Goal: Communication & Community: Answer question/provide support

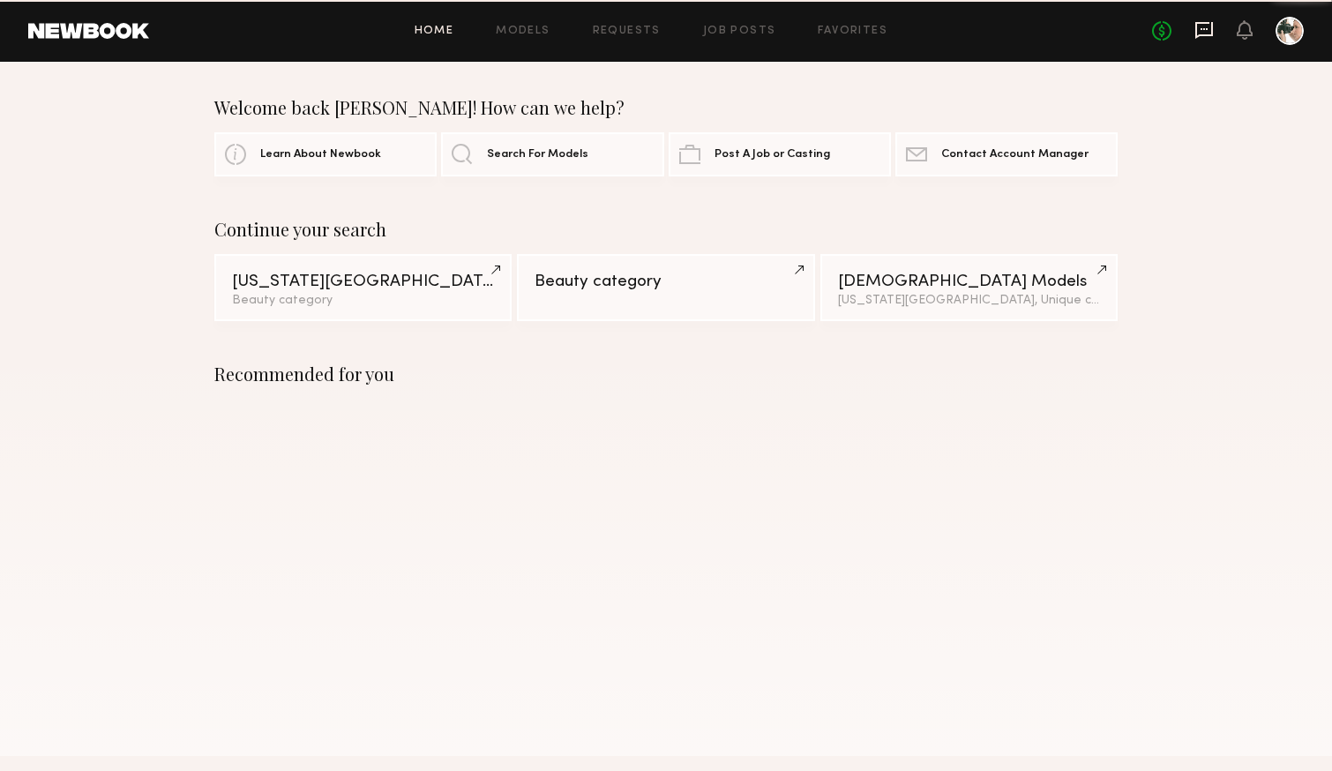
click at [1205, 32] on icon at bounding box center [1203, 29] width 19 height 19
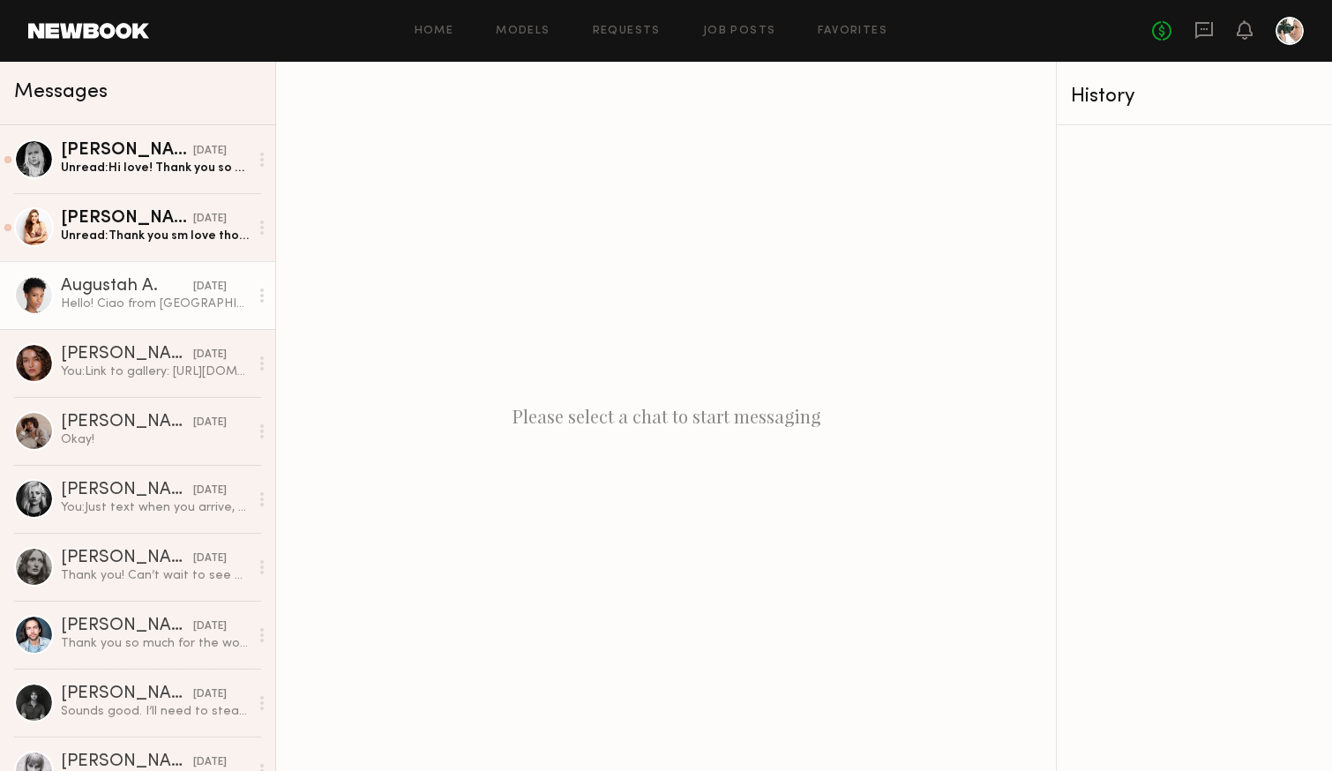
click at [130, 283] on div "Augustah A." at bounding box center [127, 287] width 132 height 18
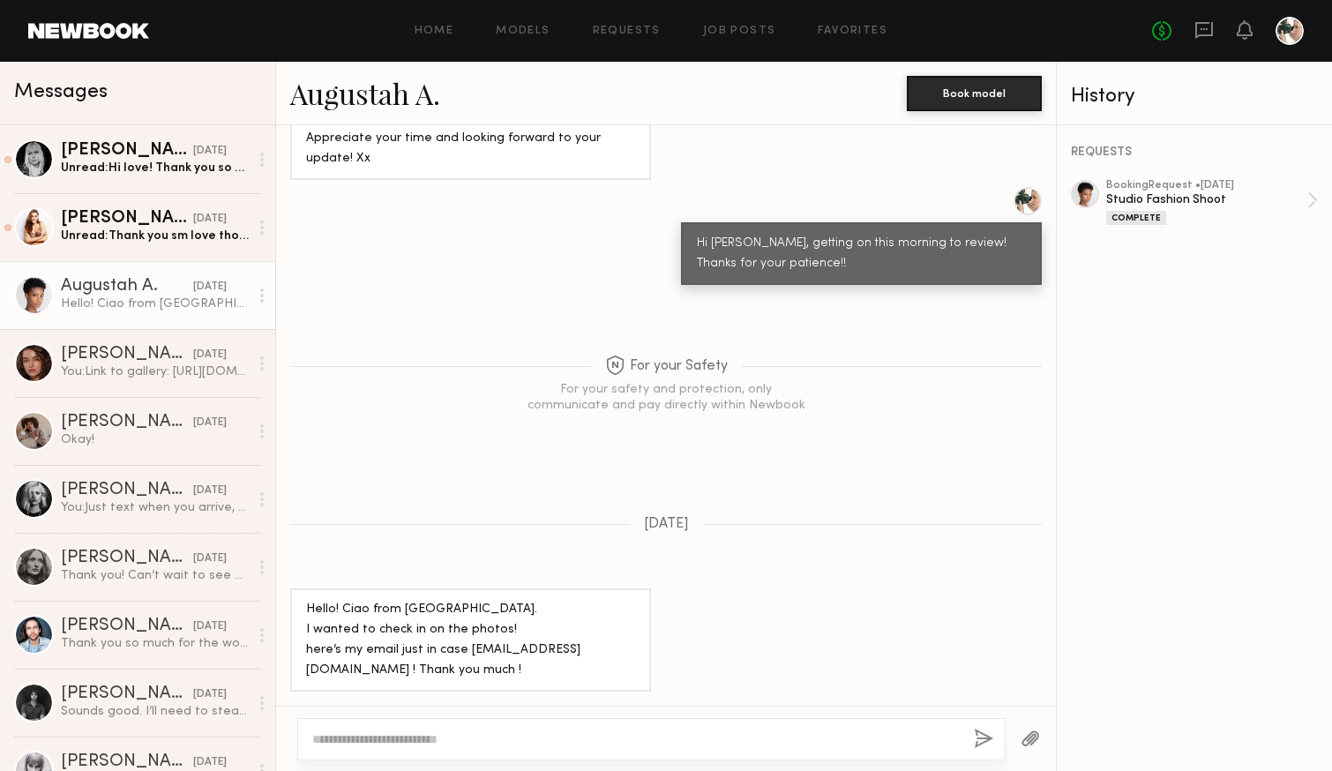
scroll to position [1021, 0]
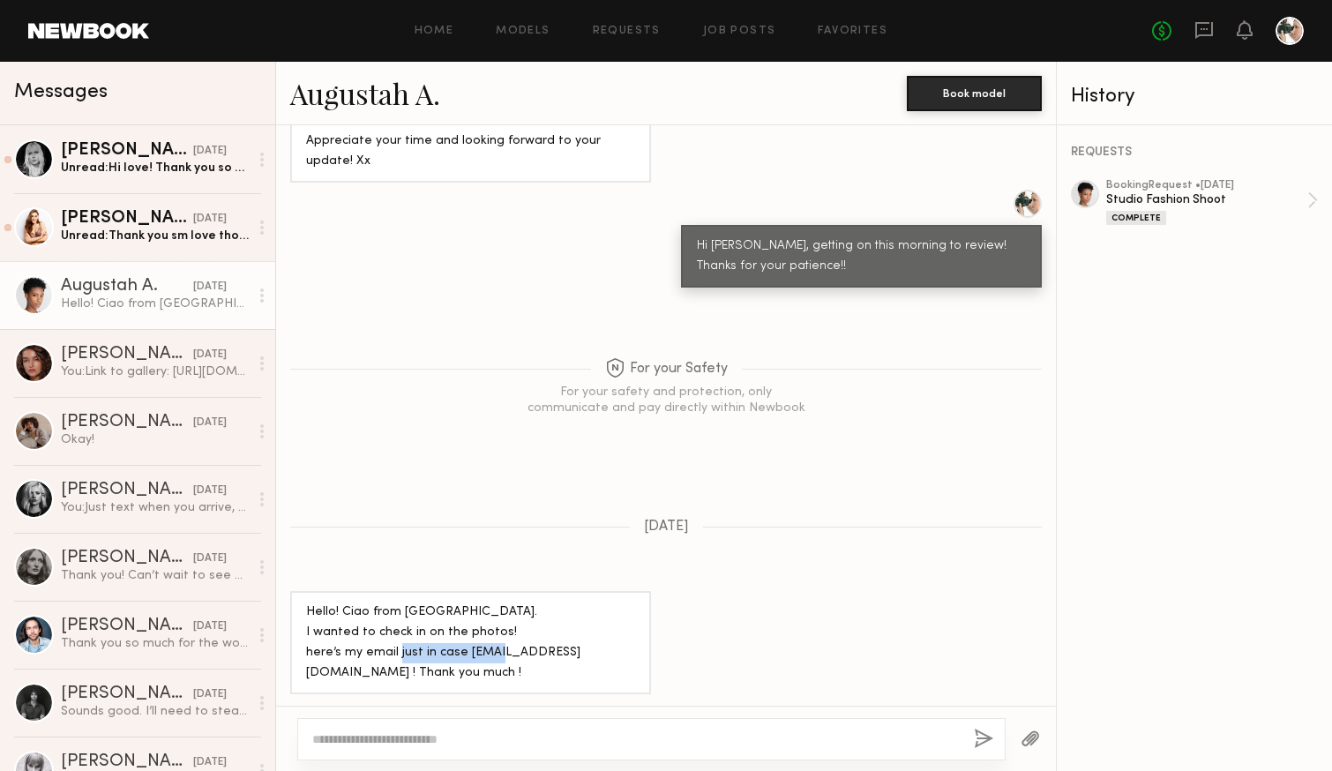
drag, startPoint x: 573, startPoint y: 650, endPoint x: 459, endPoint y: 652, distance: 113.8
click at [459, 652] on div "Hello! Ciao from [GEOGRAPHIC_DATA]. I wanted to check in on the photos! here’s …" at bounding box center [470, 642] width 329 height 81
copy div "[EMAIL_ADDRESS][DOMAIN_NAME]"
click at [367, 733] on textarea at bounding box center [635, 739] width 647 height 18
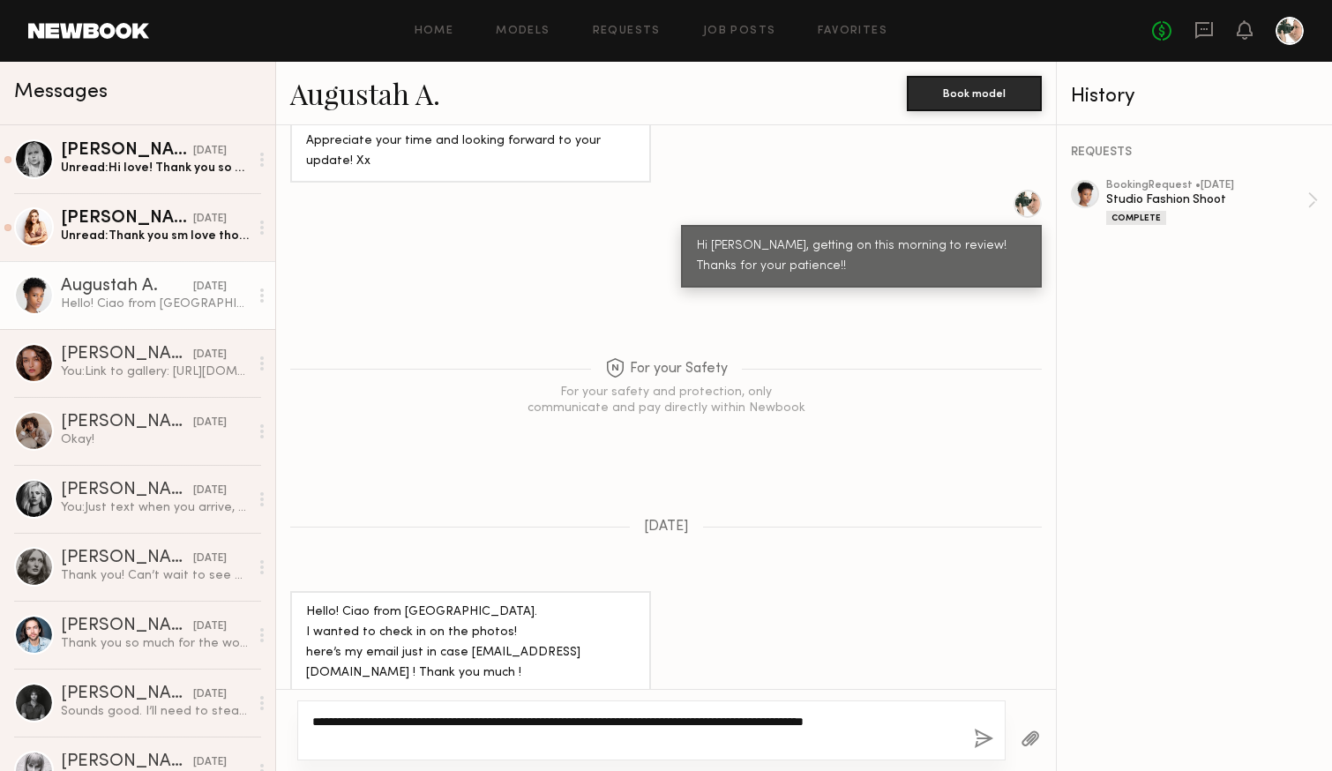
paste textarea "**********"
type textarea "**********"
click at [981, 741] on button "button" at bounding box center [982, 739] width 19 height 22
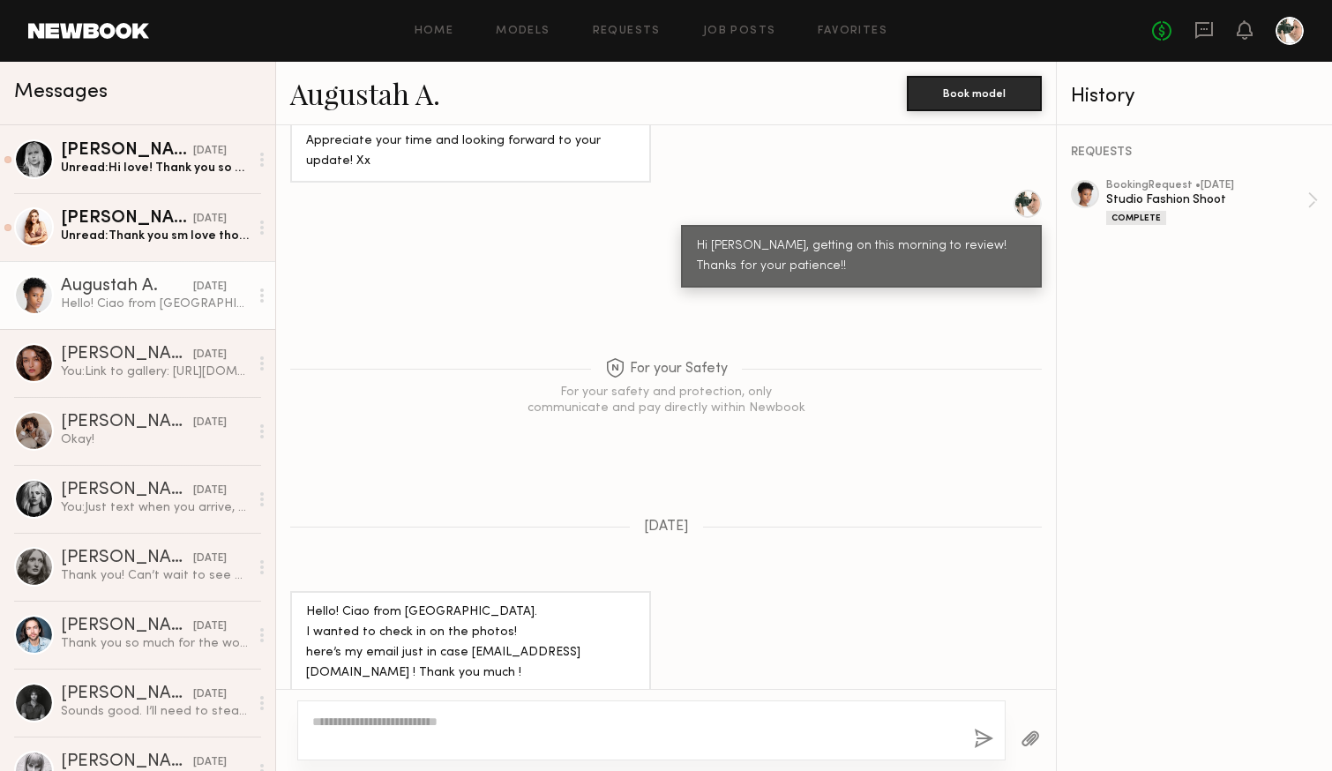
scroll to position [1414, 0]
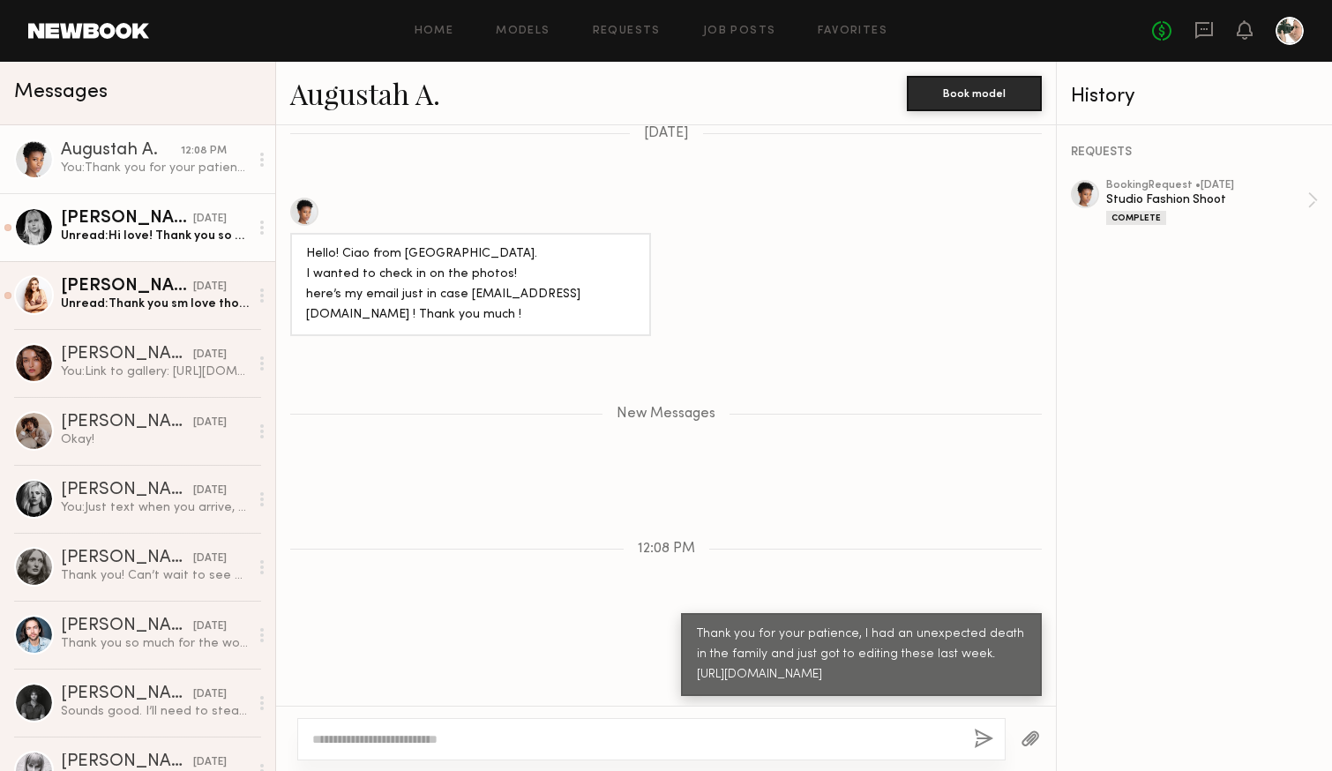
click at [193, 226] on div "[DATE]" at bounding box center [210, 219] width 34 height 17
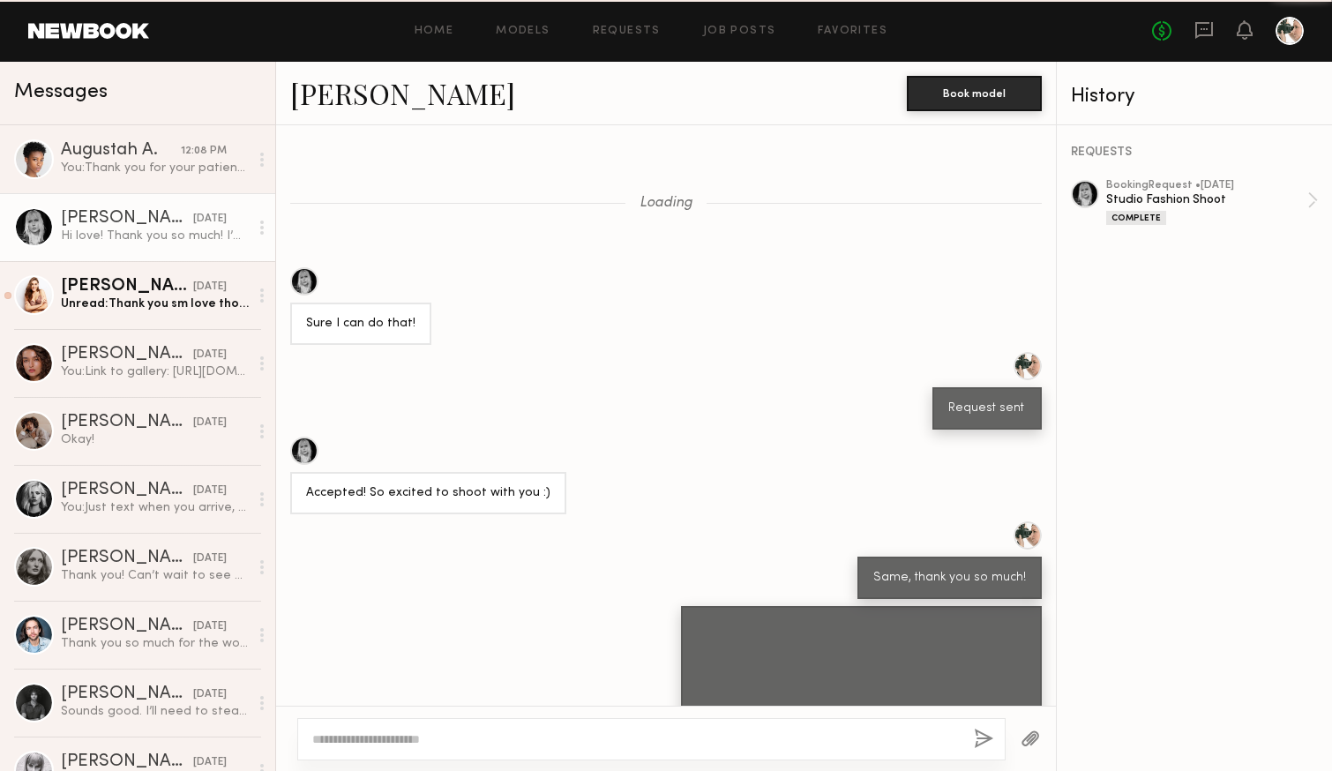
scroll to position [1267, 0]
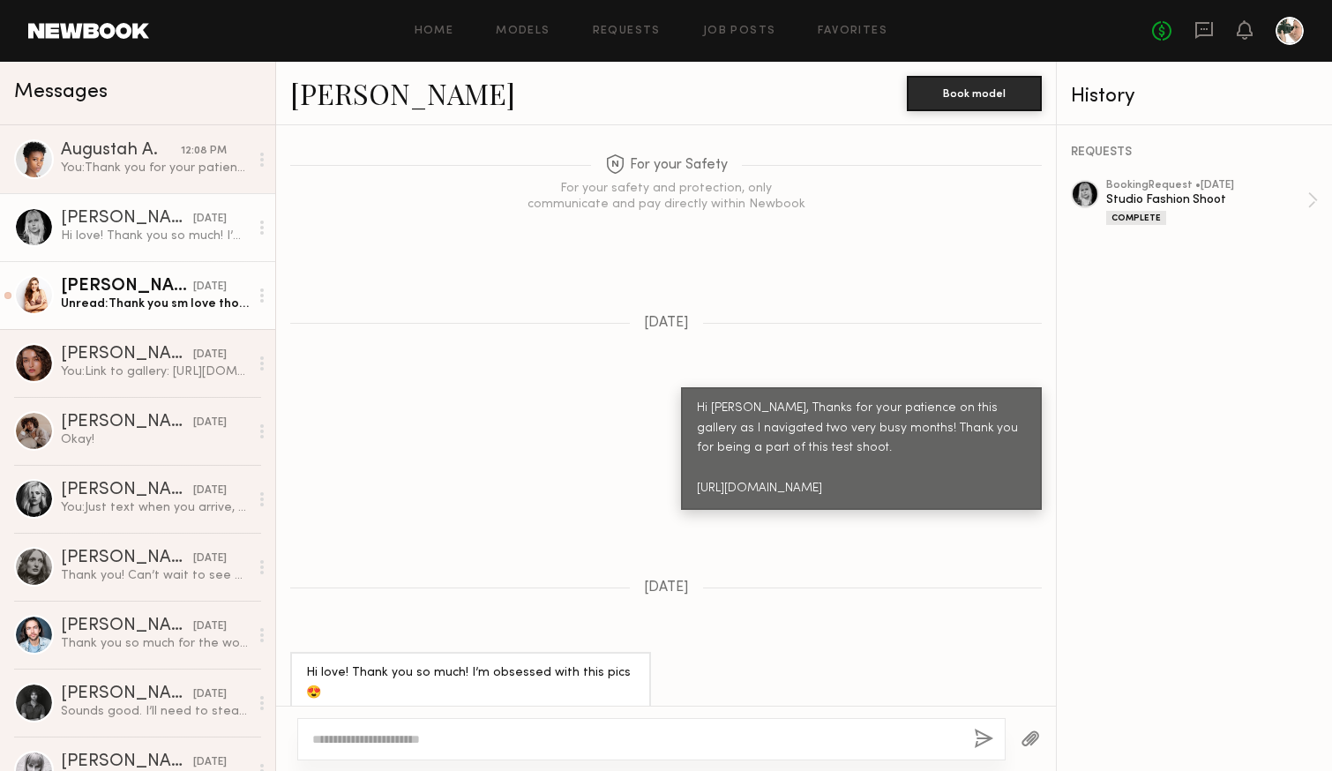
click at [140, 280] on div "[PERSON_NAME]" at bounding box center [127, 287] width 132 height 18
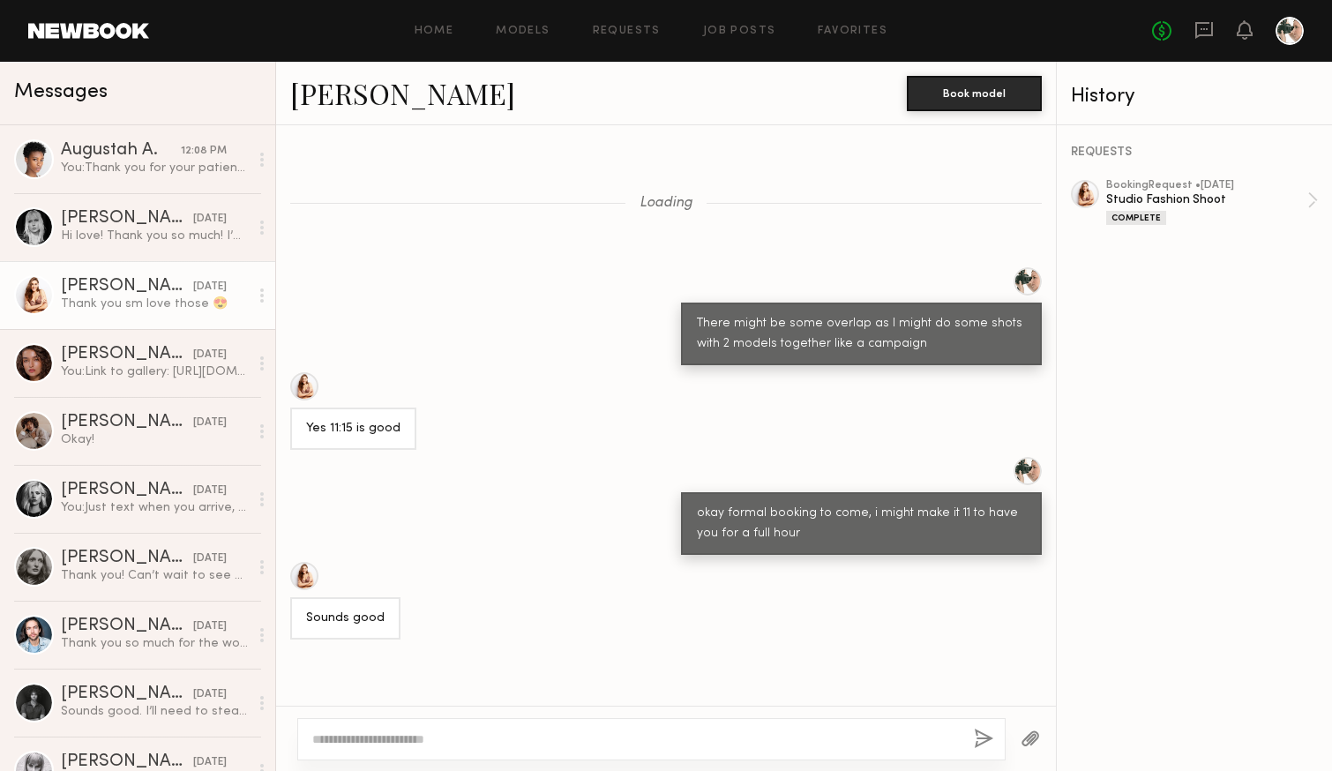
scroll to position [1525, 0]
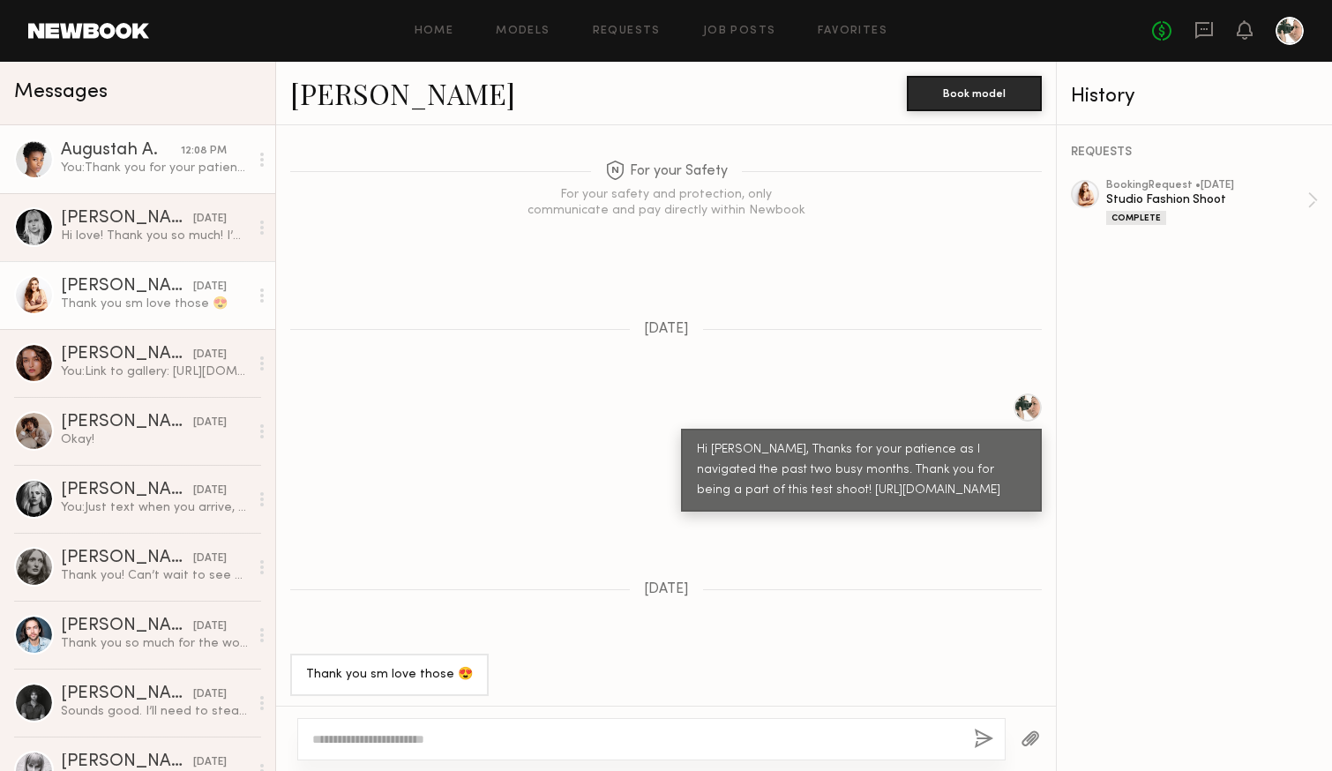
click at [142, 182] on link "Augustah A. 12:08 PM You: Thank you for your patience, I had an unexpected deat…" at bounding box center [137, 159] width 275 height 68
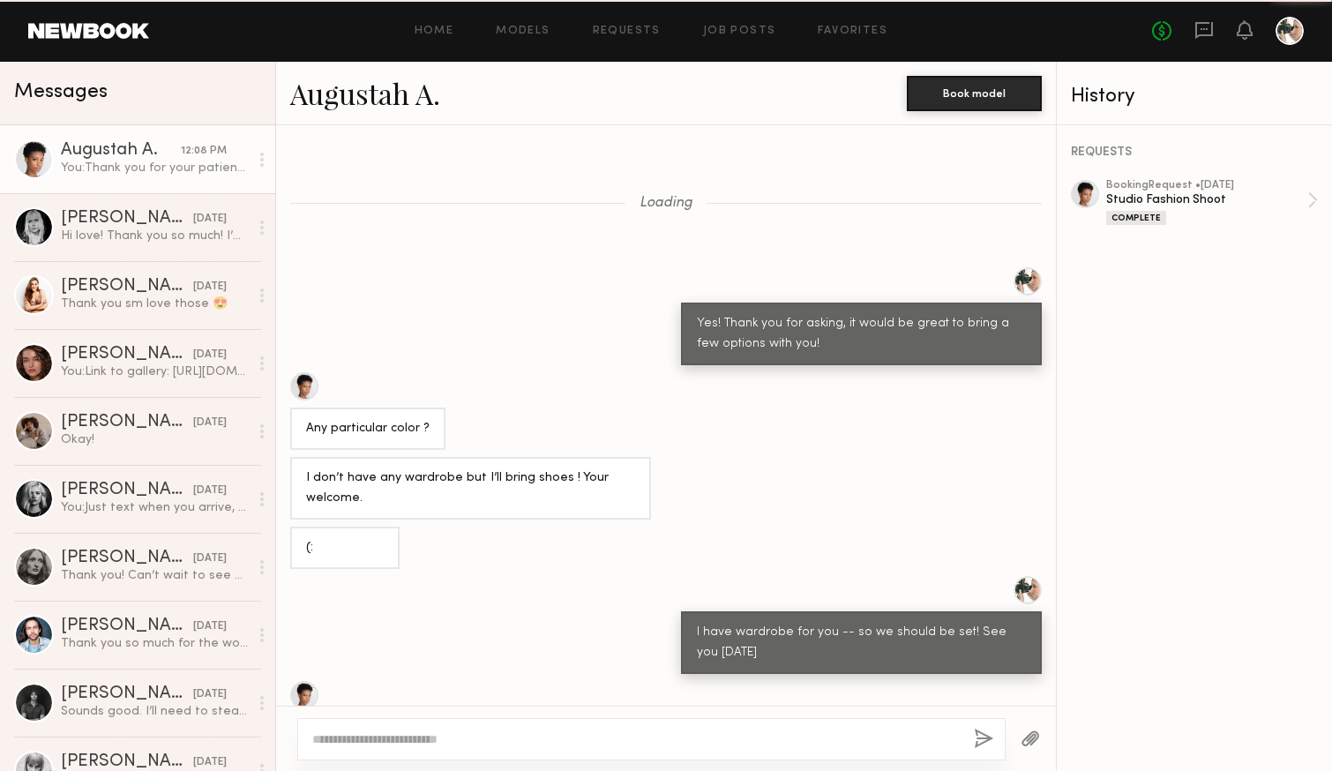
scroll to position [1280, 0]
